Goal: Task Accomplishment & Management: Manage account settings

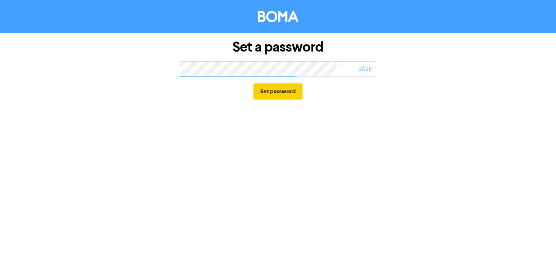
click at [290, 89] on button "Set password" at bounding box center [278, 91] width 48 height 15
click at [348, 160] on div "Set a password too short Set password" at bounding box center [278, 128] width 556 height 257
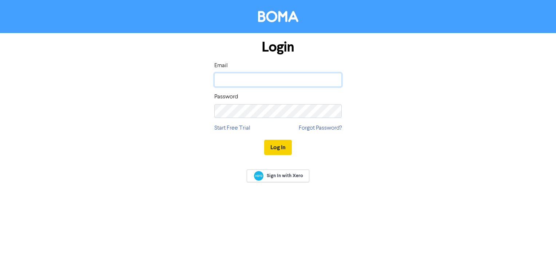
type input "boma"
click at [289, 148] on button "Log In" at bounding box center [278, 147] width 28 height 15
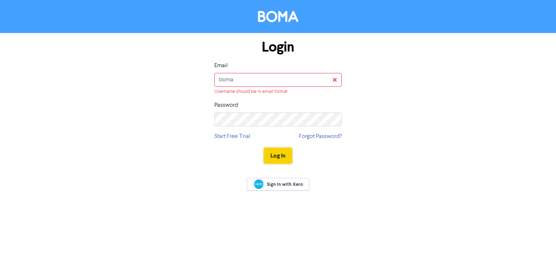
click at [280, 150] on button "Log In" at bounding box center [278, 155] width 28 height 15
drag, startPoint x: 239, startPoint y: 76, endPoint x: 193, endPoint y: 83, distance: 46.3
click at [193, 83] on div "Login Email boma Username should be in email format Password Start Free Trial F…" at bounding box center [278, 102] width 414 height 138
type input "[EMAIL_ADDRESS][DOMAIN_NAME]"
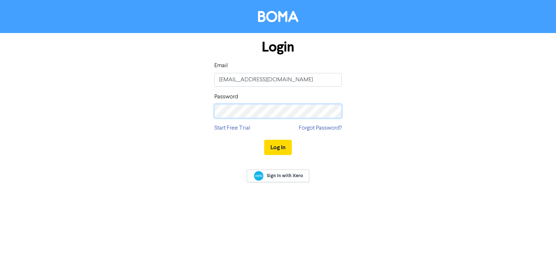
click at [202, 118] on div "Login Email [EMAIL_ADDRESS][DOMAIN_NAME] Password Start Free Trial Forgot Passw…" at bounding box center [278, 97] width 414 height 129
click at [364, 203] on div "Login Email [EMAIL_ADDRESS][DOMAIN_NAME] Password Start Free Trial Forgot Passw…" at bounding box center [278, 128] width 556 height 257
click at [285, 148] on button "Log In" at bounding box center [278, 147] width 28 height 15
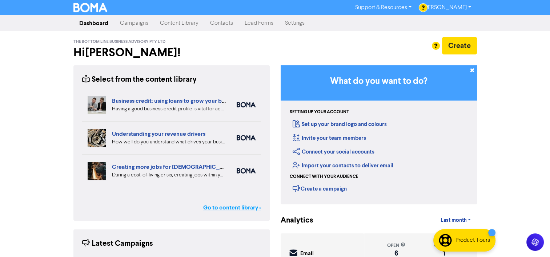
click at [220, 209] on link "Go to content library >" at bounding box center [232, 208] width 58 height 9
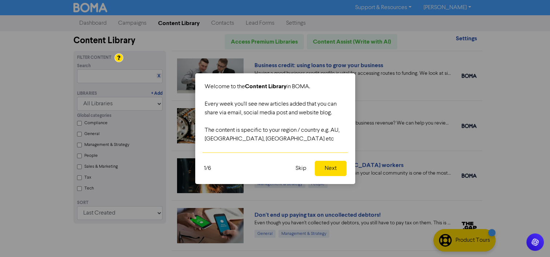
click at [295, 170] on button "Skip" at bounding box center [301, 168] width 20 height 15
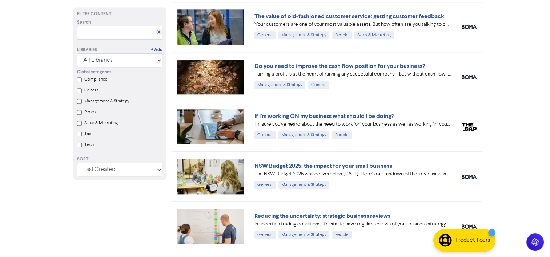
scroll to position [827, 0]
